Goal: Browse casually

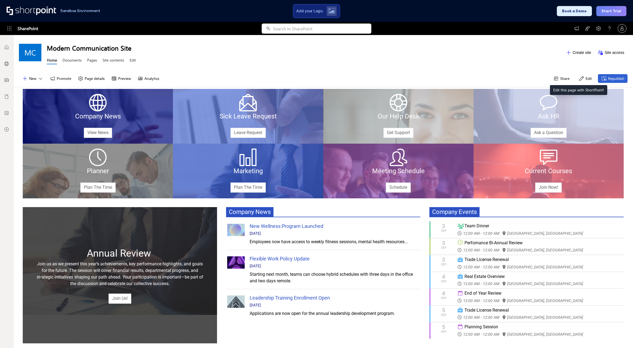
click at [579, 76] on icon at bounding box center [581, 78] width 5 height 5
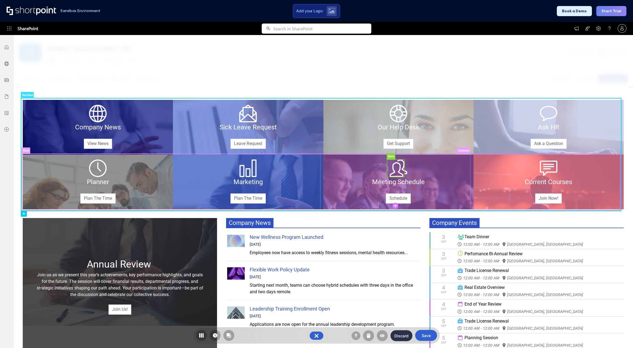
click at [393, 162] on rect at bounding box center [396, 169] width 18 height 18
click at [51, 105] on rect at bounding box center [97, 127] width 150 height 56
drag, startPoint x: 65, startPoint y: 116, endPoint x: 133, endPoint y: 115, distance: 68.2
click at [131, 108] on rect at bounding box center [97, 127] width 150 height 56
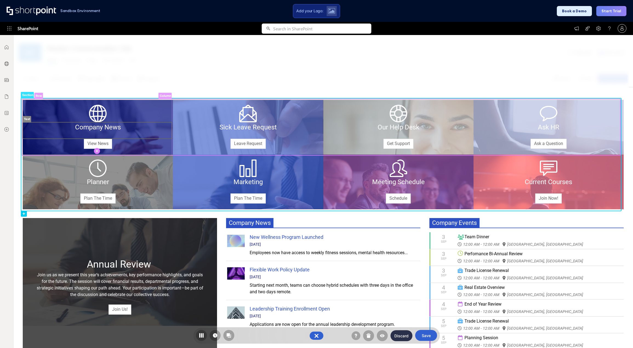
drag, startPoint x: 108, startPoint y: 136, endPoint x: 102, endPoint y: 141, distance: 8.1
click at [108, 136] on rect at bounding box center [97, 130] width 149 height 16
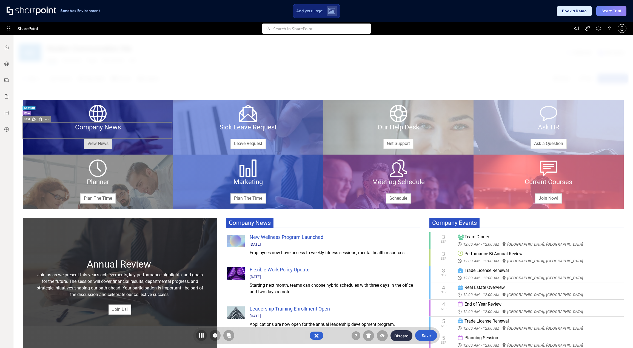
drag, startPoint x: 102, startPoint y: 142, endPoint x: 91, endPoint y: 148, distance: 12.1
click at [102, 142] on link "View News" at bounding box center [98, 144] width 28 height 10
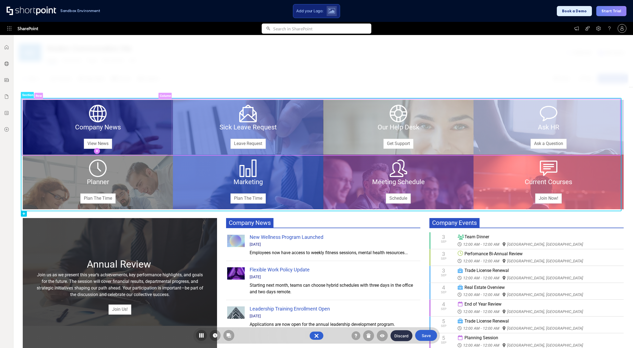
click at [95, 151] on circle at bounding box center [97, 151] width 6 height 6
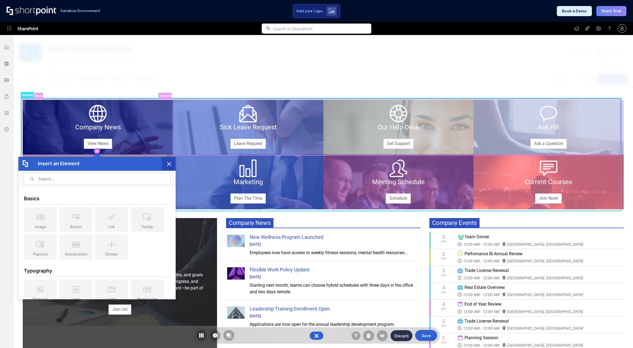
click at [168, 167] on button "button" at bounding box center [169, 164] width 14 height 14
